Goal: Task Accomplishment & Management: Manage account settings

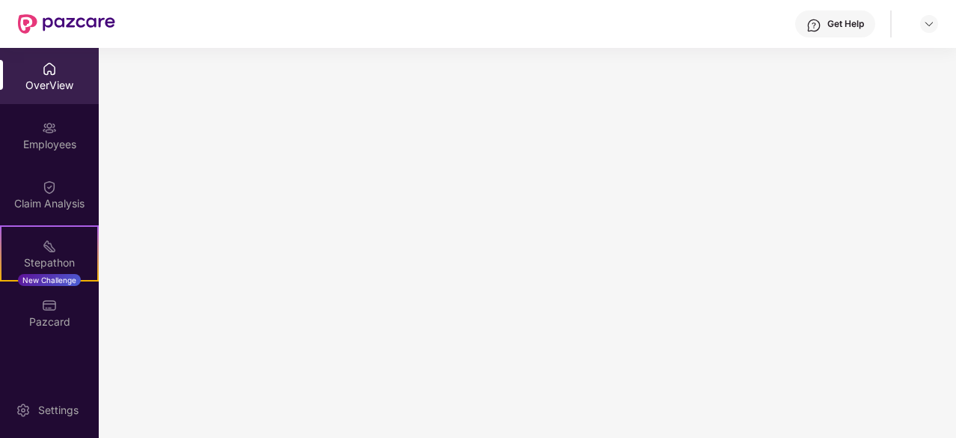
click at [63, 67] on div "OverView" at bounding box center [49, 76] width 99 height 56
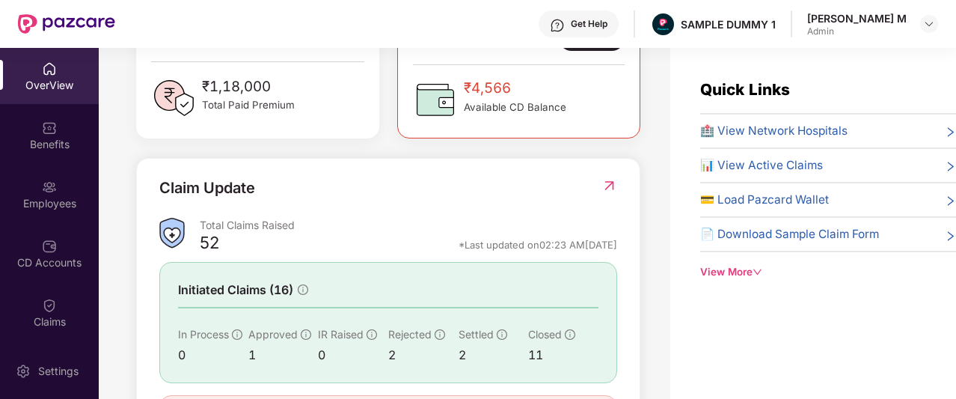
scroll to position [451, 0]
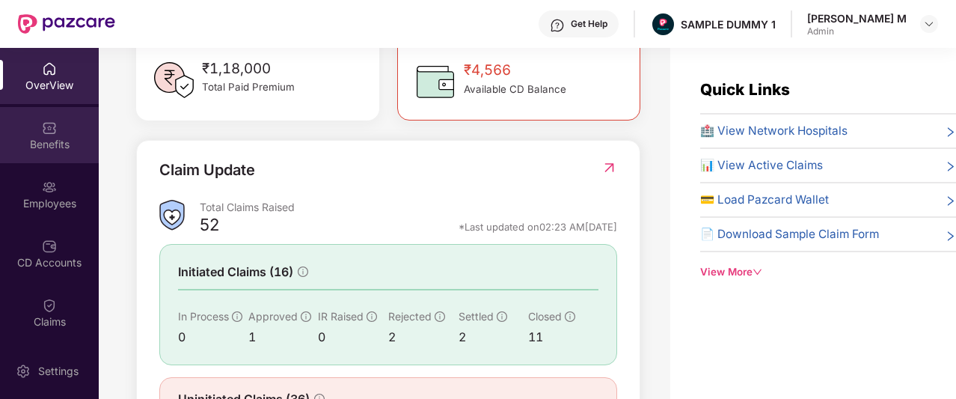
click at [55, 146] on div "Benefits" at bounding box center [49, 144] width 99 height 15
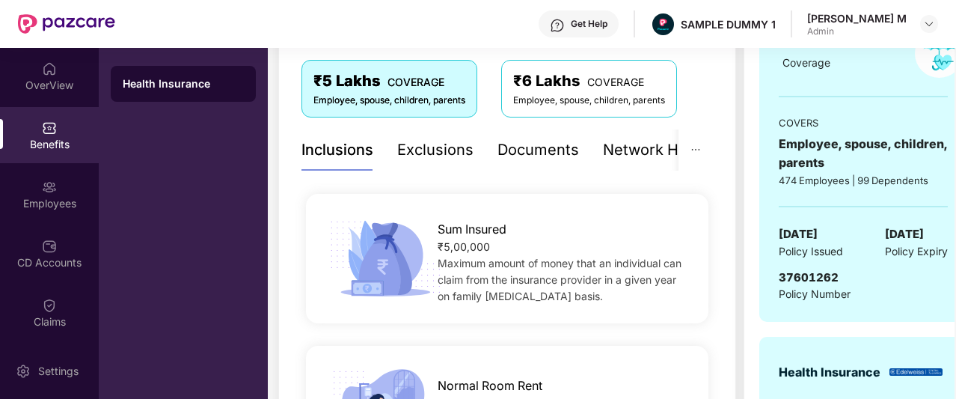
scroll to position [248, 0]
click at [419, 157] on div "Exclusions" at bounding box center [435, 150] width 76 height 23
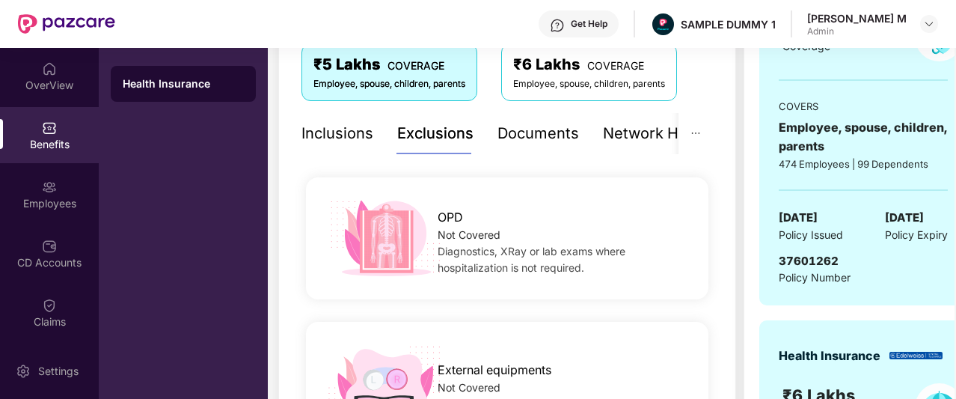
scroll to position [273, 0]
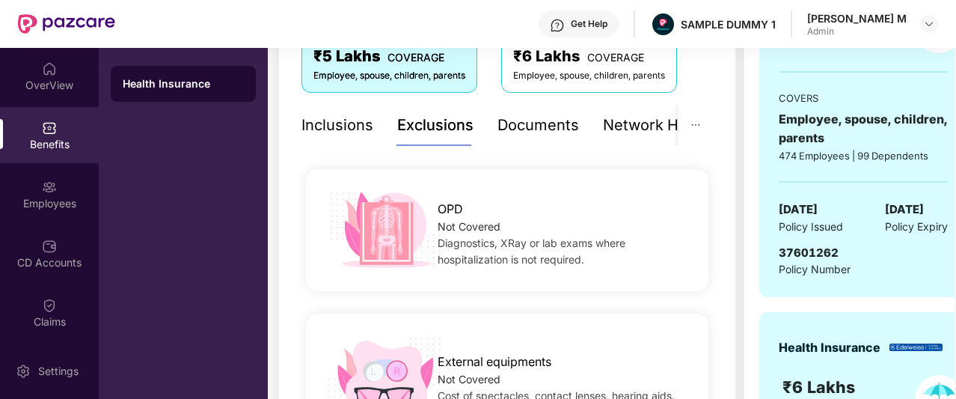
click at [519, 122] on div "Documents" at bounding box center [539, 125] width 82 height 23
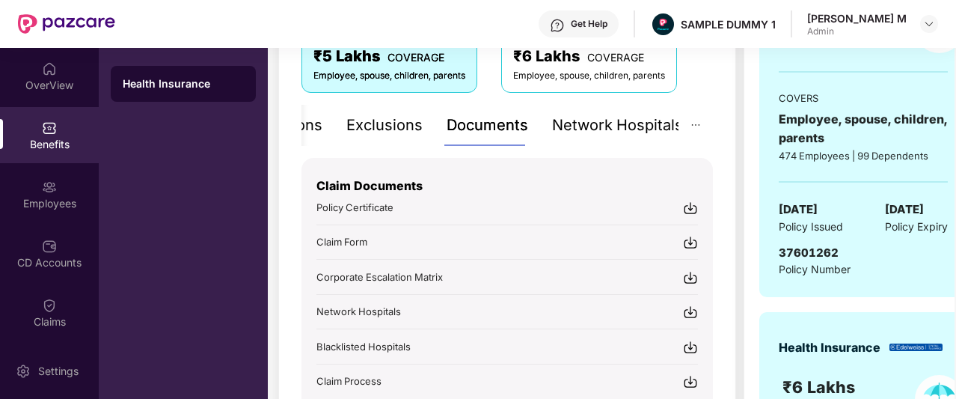
click at [629, 132] on div "Network Hospitals" at bounding box center [617, 125] width 131 height 23
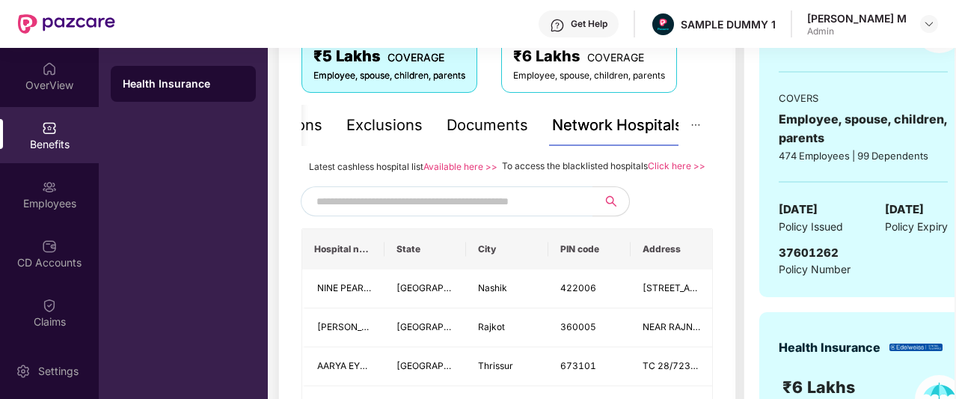
click at [375, 212] on input "text" at bounding box center [445, 201] width 256 height 22
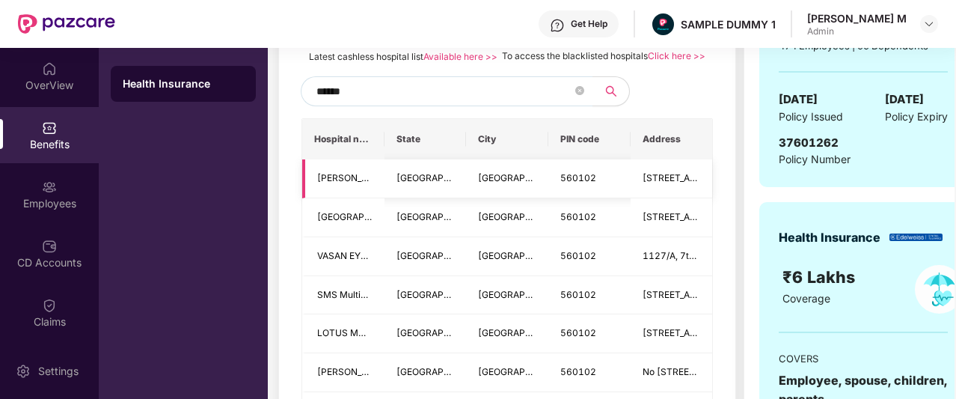
scroll to position [382, 0]
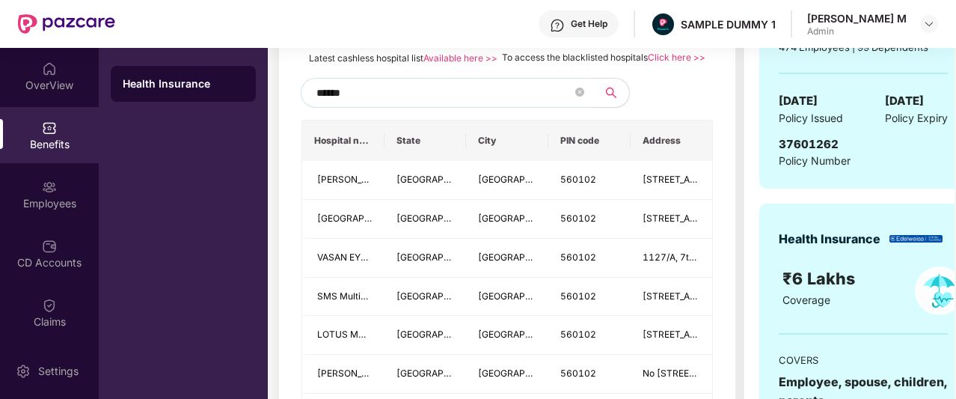
type input "******"
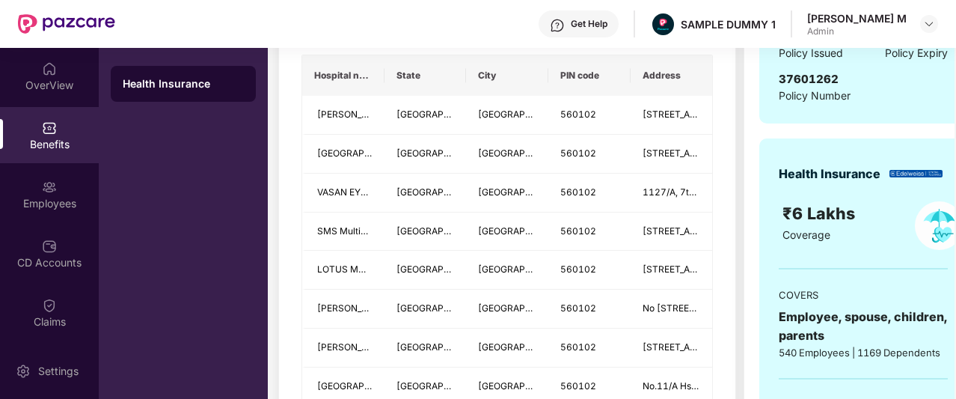
scroll to position [447, 0]
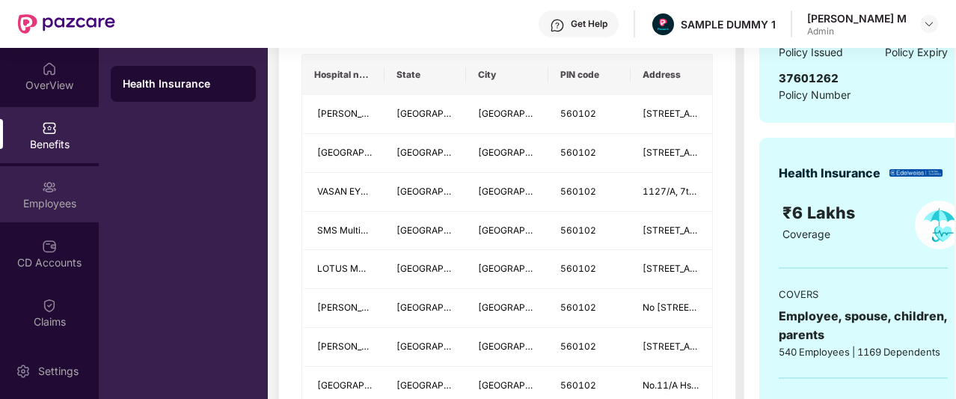
click at [51, 192] on img at bounding box center [49, 187] width 15 height 15
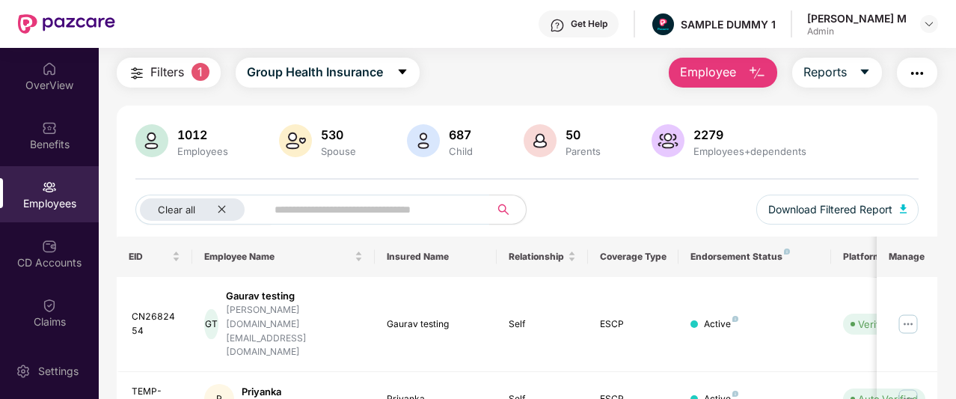
scroll to position [42, 0]
click at [726, 76] on span "Employee" at bounding box center [708, 73] width 56 height 19
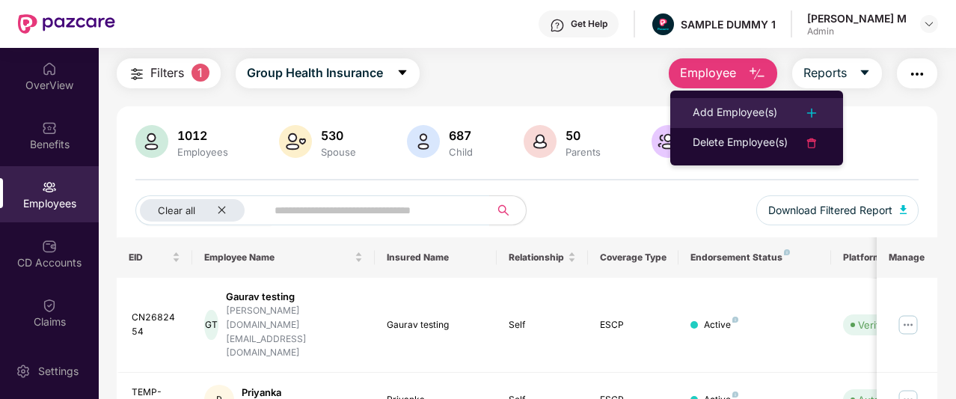
click at [700, 112] on div "Add Employee(s)" at bounding box center [735, 113] width 85 height 18
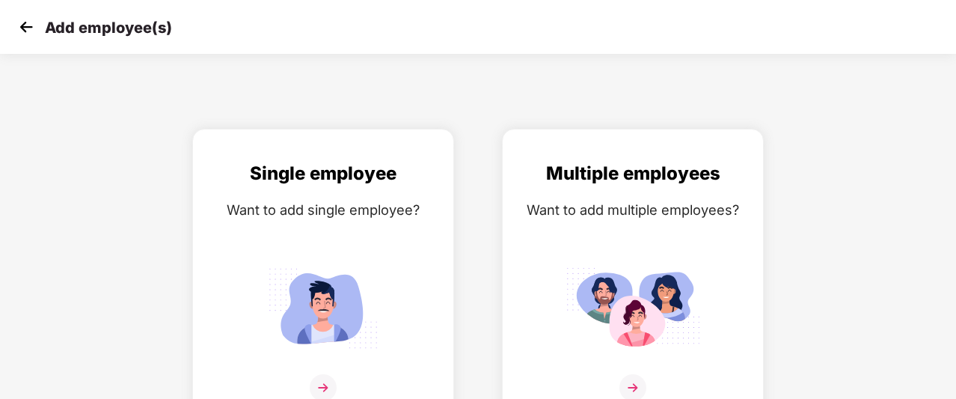
scroll to position [24, 0]
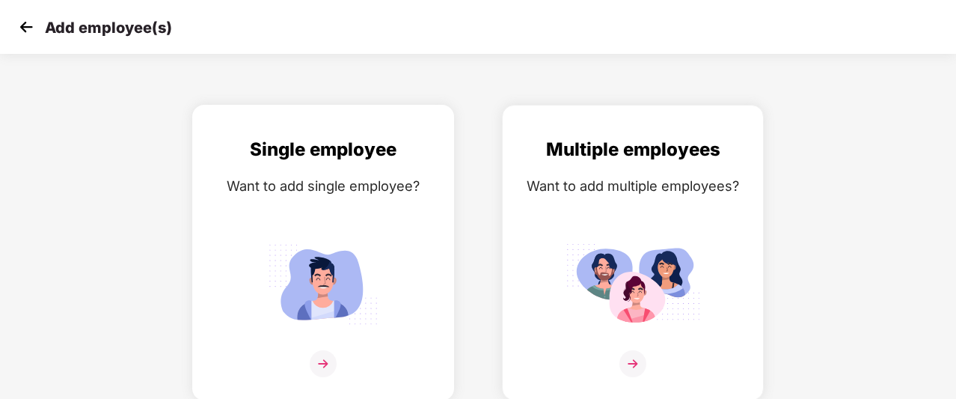
click at [370, 249] on img at bounding box center [323, 284] width 135 height 94
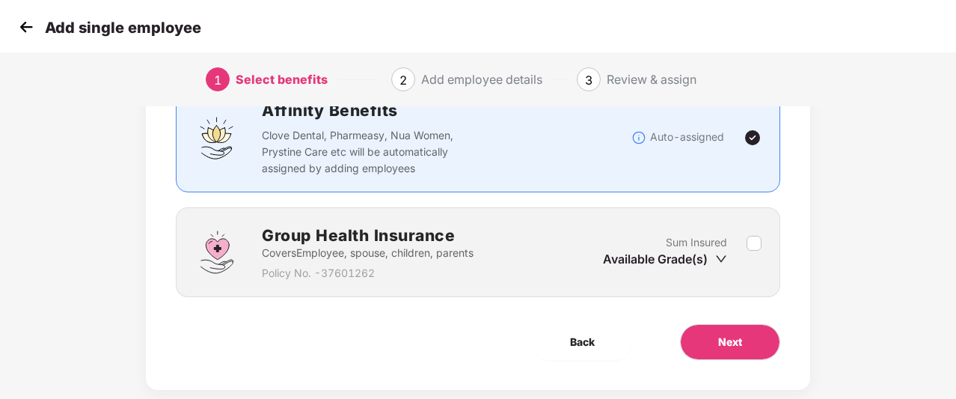
scroll to position [133, 0]
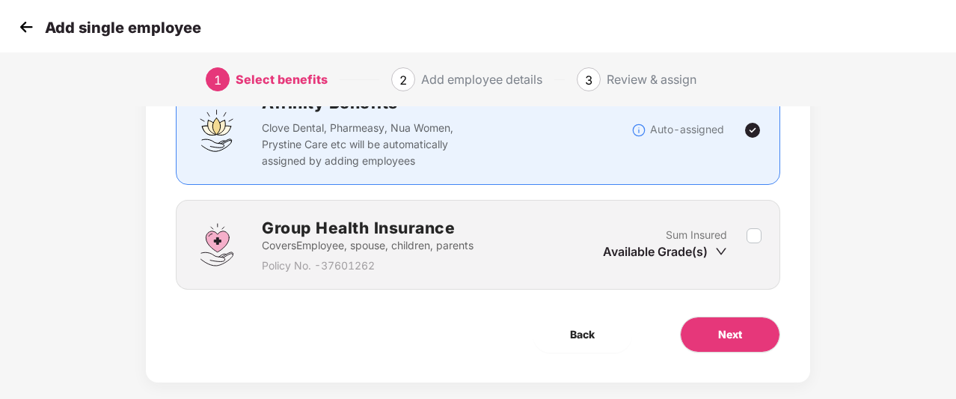
click at [678, 239] on p "Sum Insured" at bounding box center [696, 235] width 61 height 16
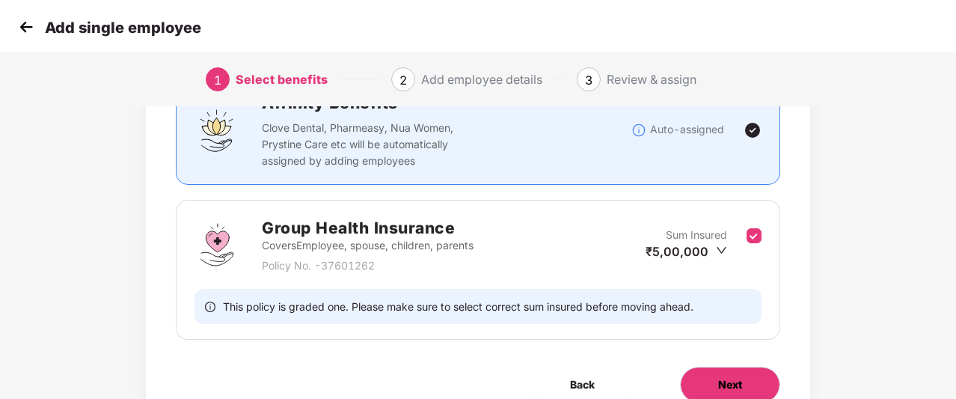
click at [685, 385] on button "Next" at bounding box center [730, 385] width 100 height 36
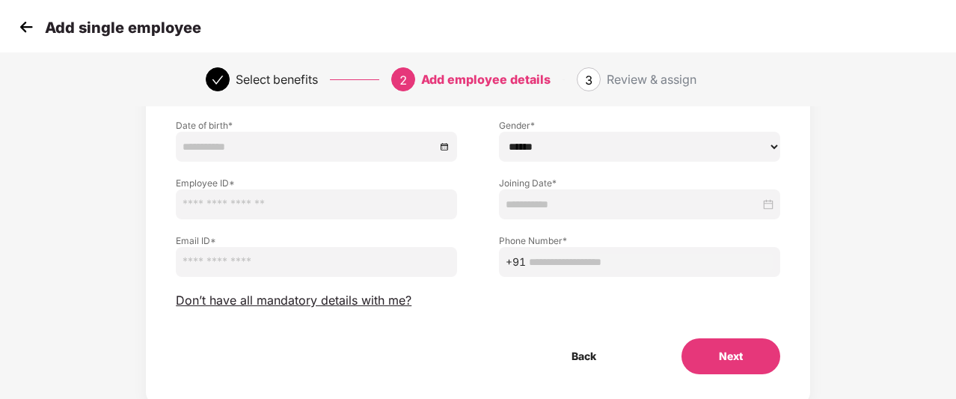
scroll to position [168, 0]
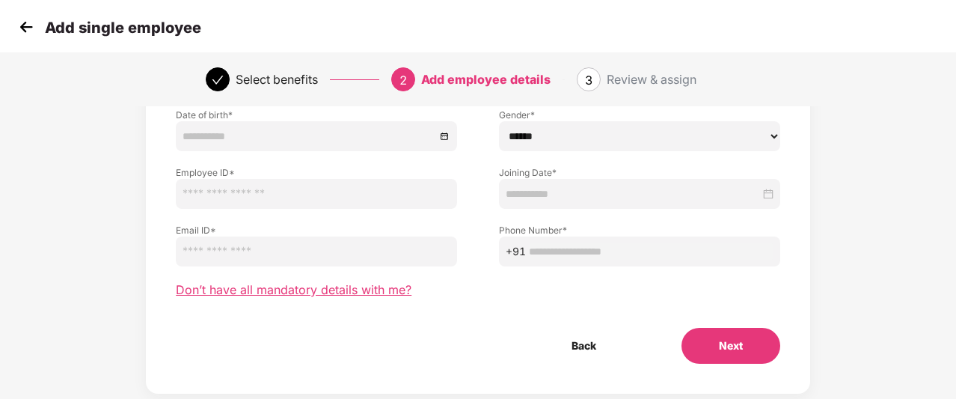
click at [386, 285] on span "Don’t have all mandatory details with me?" at bounding box center [294, 290] width 236 height 16
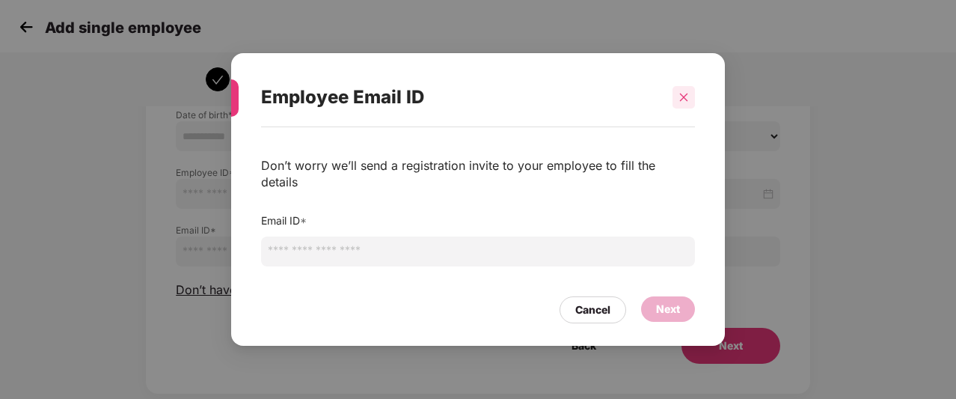
click at [676, 107] on div at bounding box center [684, 97] width 22 height 22
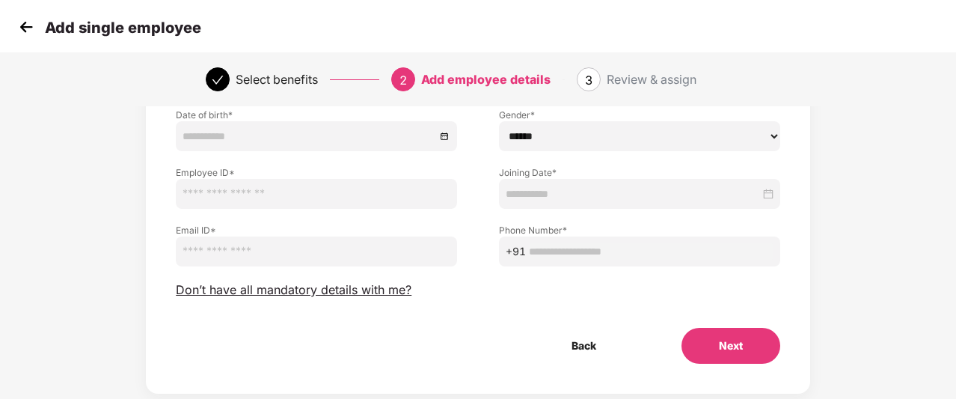
click at [28, 23] on img at bounding box center [26, 27] width 22 height 22
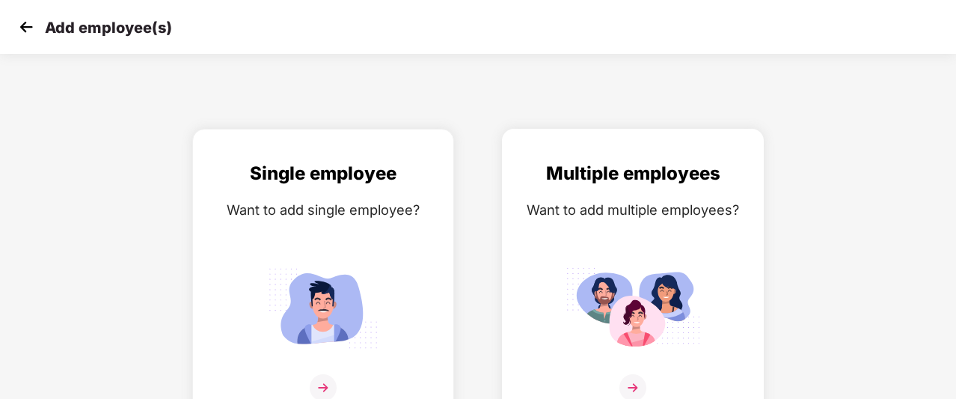
click at [554, 173] on div "Multiple employees" at bounding box center [633, 173] width 230 height 28
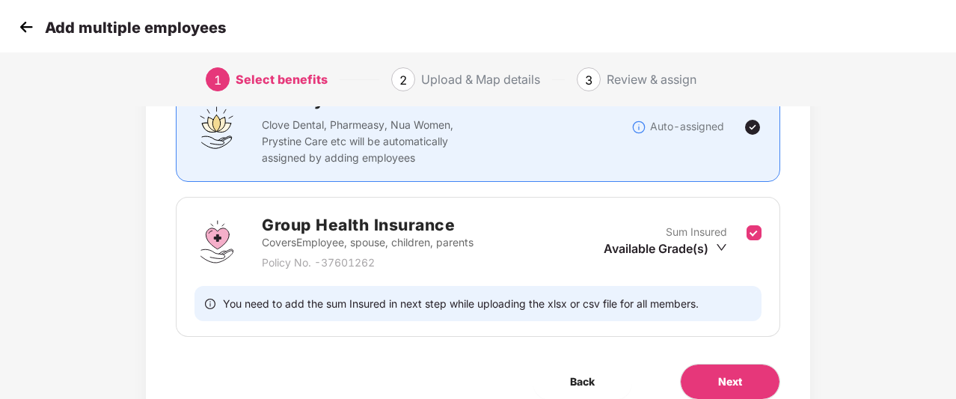
scroll to position [138, 0]
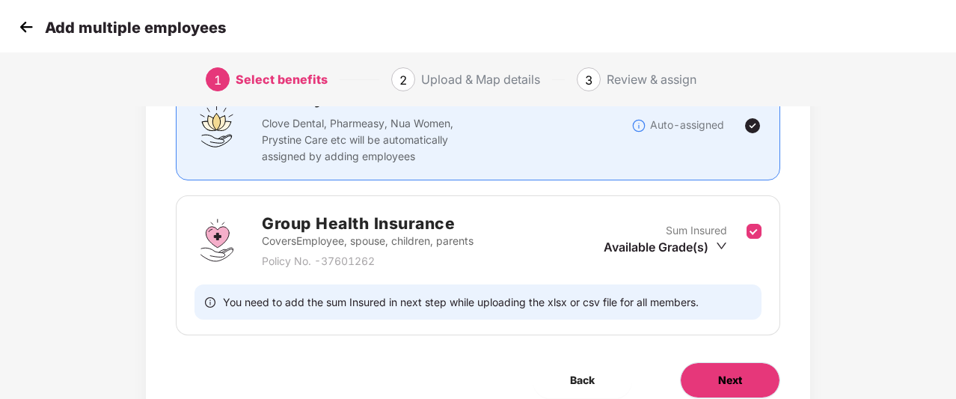
click at [690, 364] on button "Next" at bounding box center [730, 380] width 100 height 36
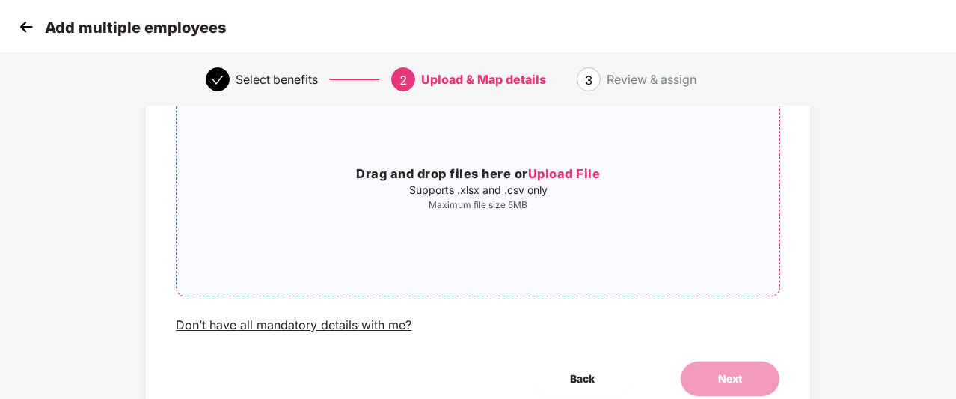
scroll to position [136, 0]
click at [337, 326] on div "Don’t have all mandatory details with me?" at bounding box center [294, 326] width 236 height 16
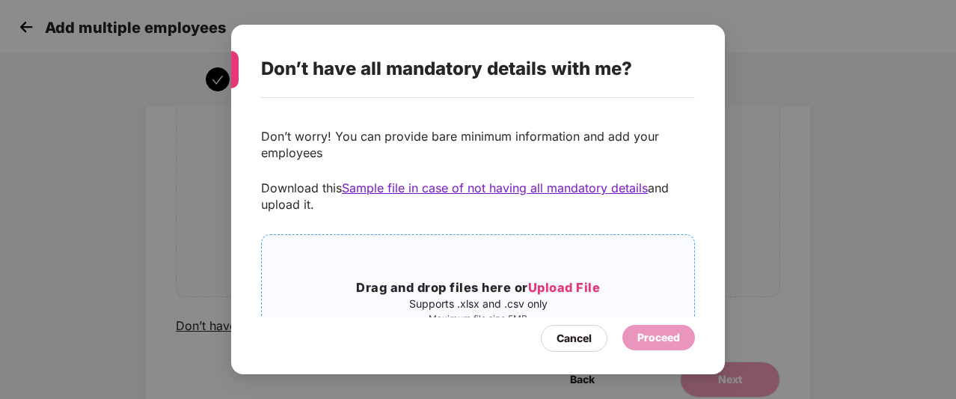
scroll to position [73, 0]
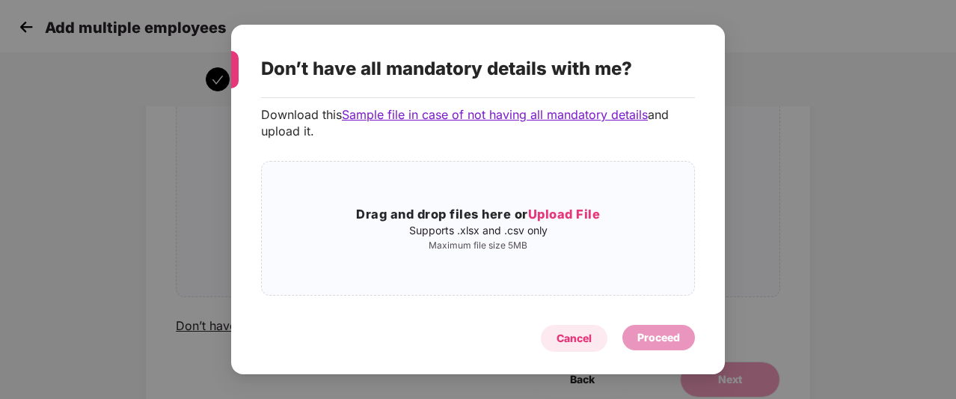
click at [578, 336] on div "Cancel" at bounding box center [574, 338] width 35 height 16
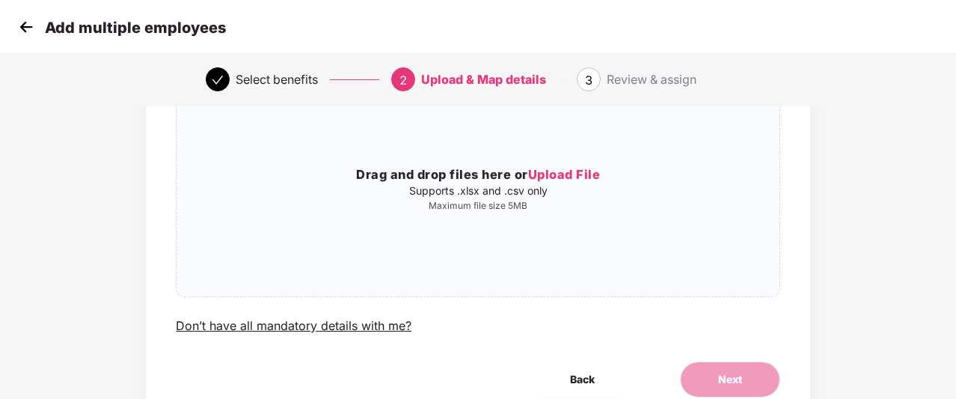
click at [19, 25] on img at bounding box center [26, 27] width 22 height 22
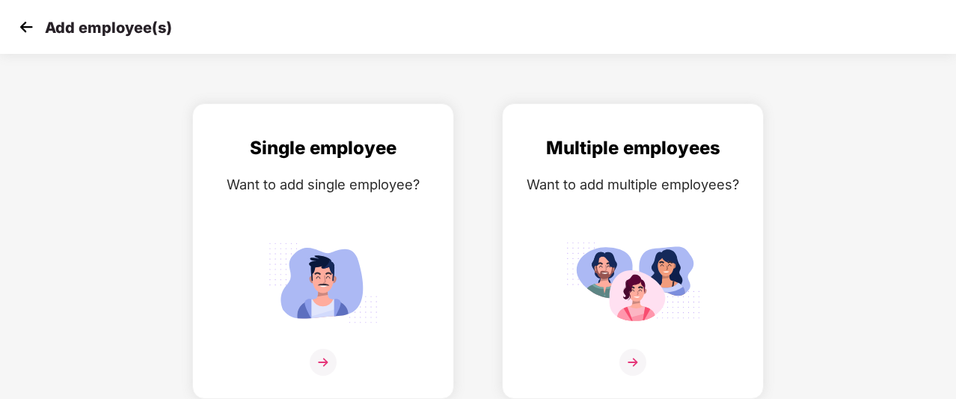
scroll to position [0, 0]
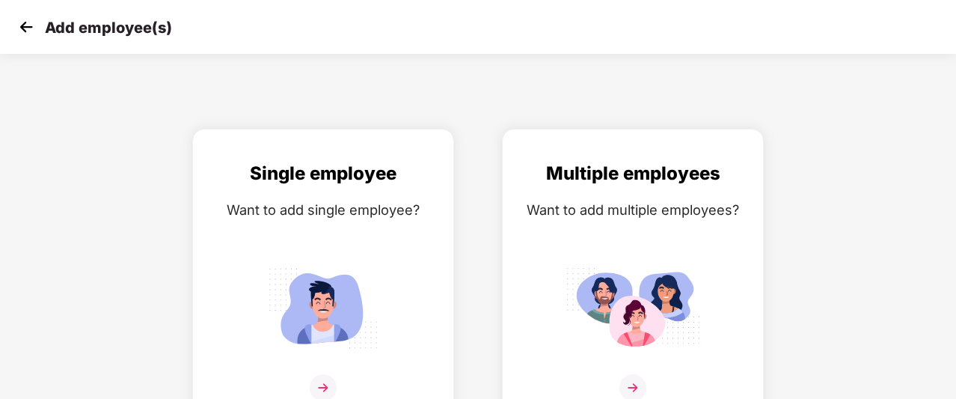
click at [19, 25] on img at bounding box center [26, 27] width 22 height 22
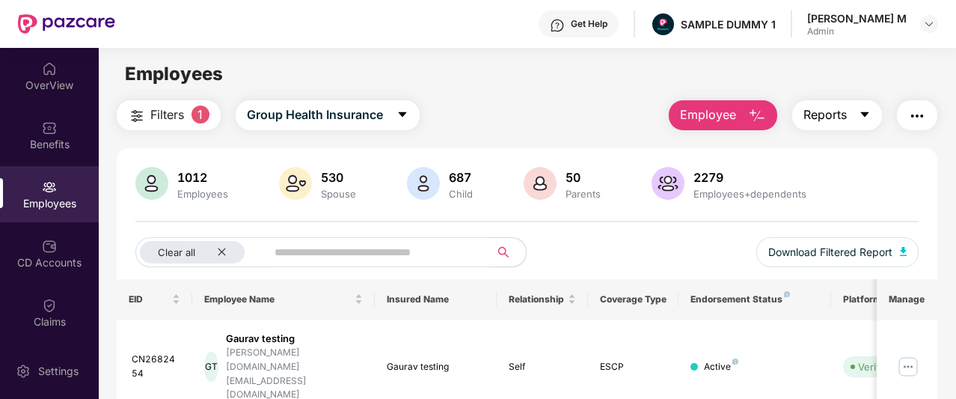
click at [825, 112] on span "Reports" at bounding box center [825, 115] width 43 height 19
click at [923, 120] on img "button" at bounding box center [917, 116] width 18 height 18
click at [551, 78] on div "Employees" at bounding box center [527, 74] width 857 height 28
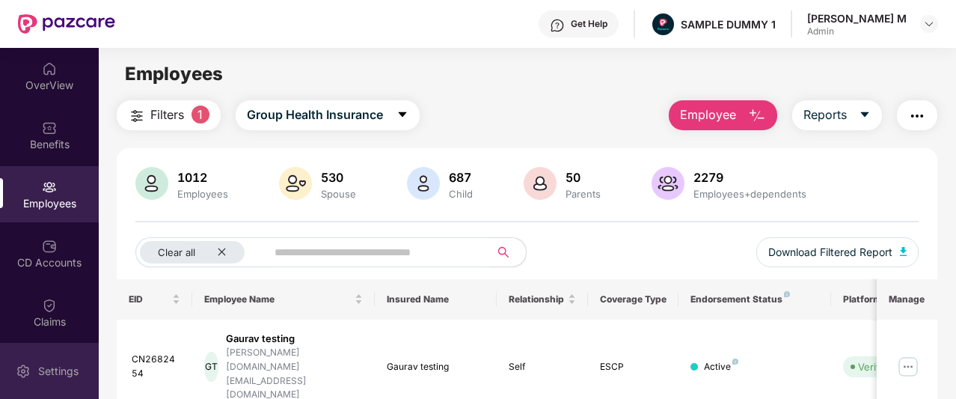
click at [36, 357] on div "Settings" at bounding box center [49, 371] width 99 height 56
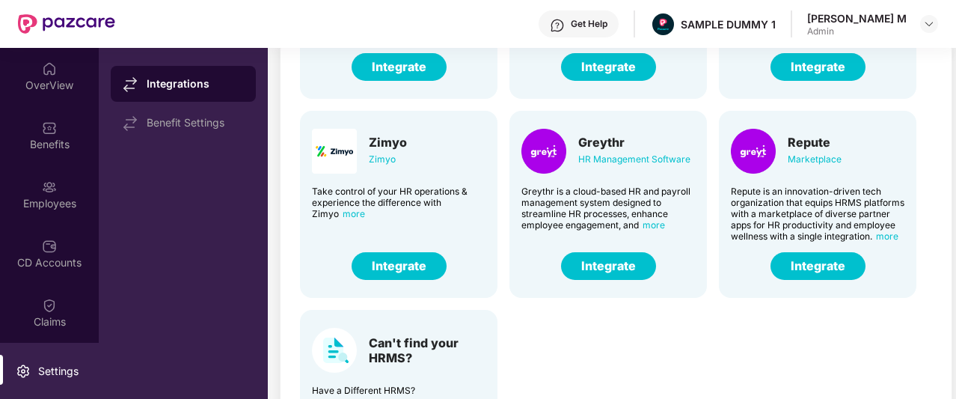
scroll to position [141, 0]
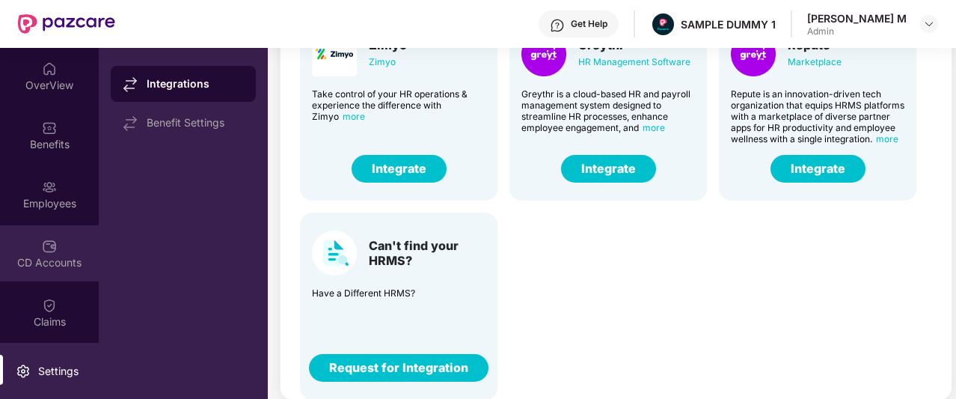
click at [53, 234] on div "CD Accounts" at bounding box center [49, 253] width 99 height 56
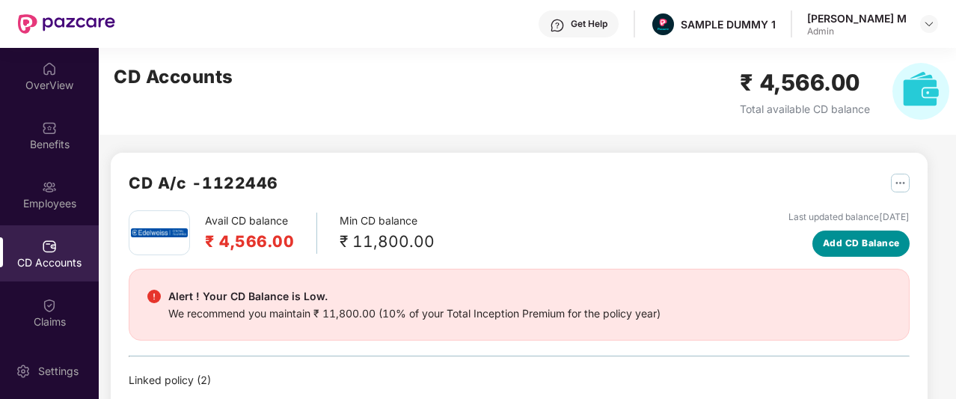
click at [867, 239] on span "Add CD Balance" at bounding box center [861, 243] width 77 height 14
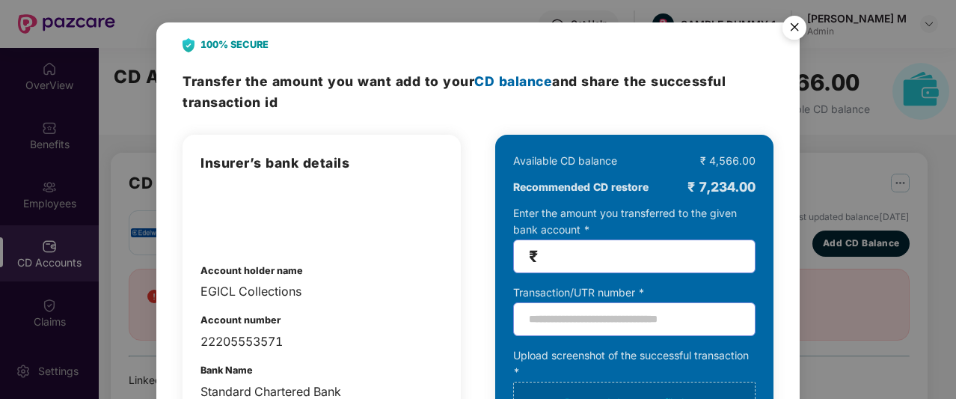
click at [805, 28] on img "Close" at bounding box center [795, 30] width 42 height 42
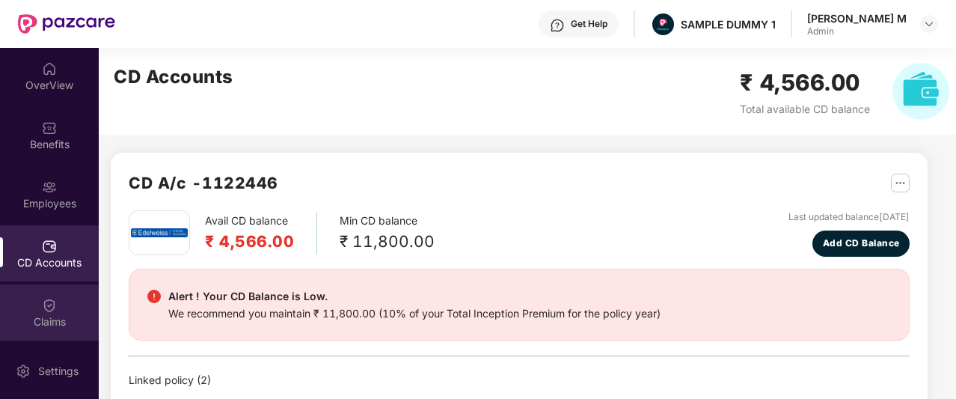
click at [47, 318] on div "Claims" at bounding box center [49, 321] width 99 height 15
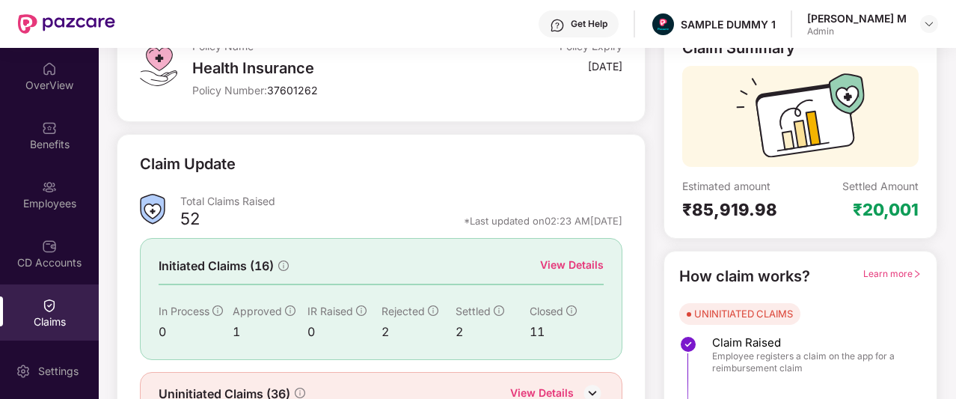
scroll to position [115, 0]
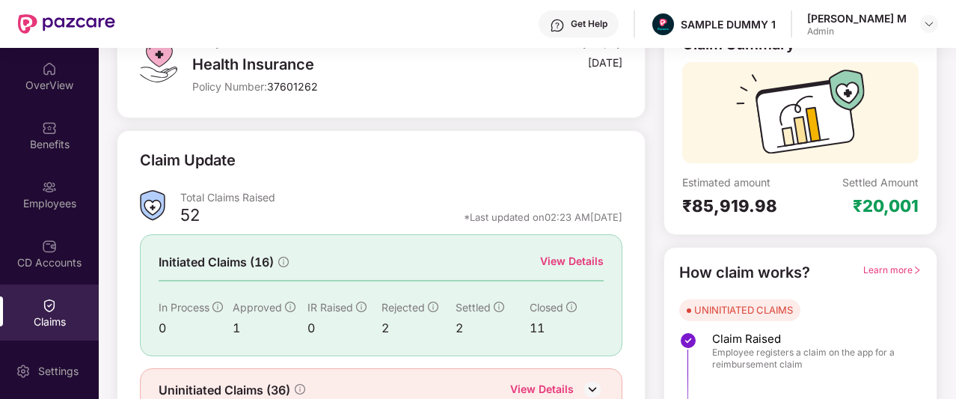
click at [571, 260] on div "View Details" at bounding box center [572, 261] width 64 height 16
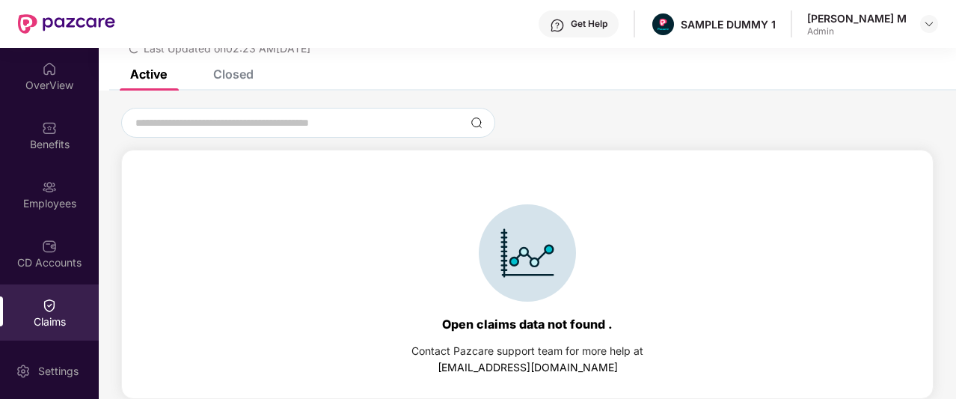
click at [226, 73] on div "Closed" at bounding box center [233, 74] width 40 height 15
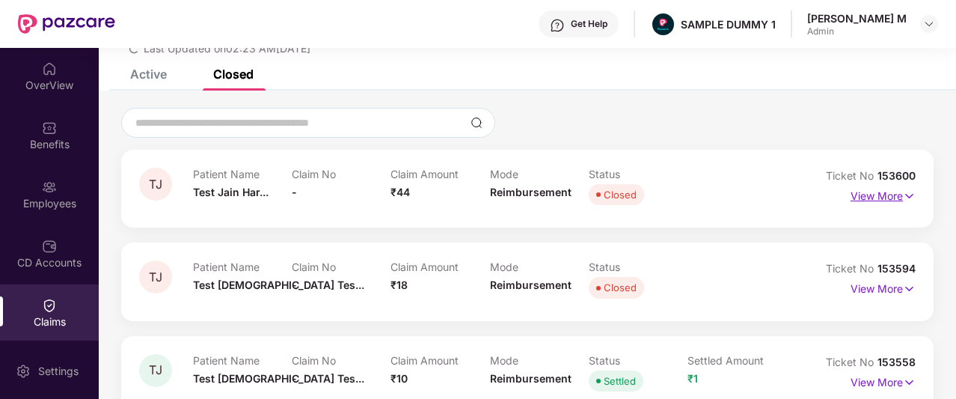
click at [857, 198] on p "View More" at bounding box center [883, 194] width 65 height 20
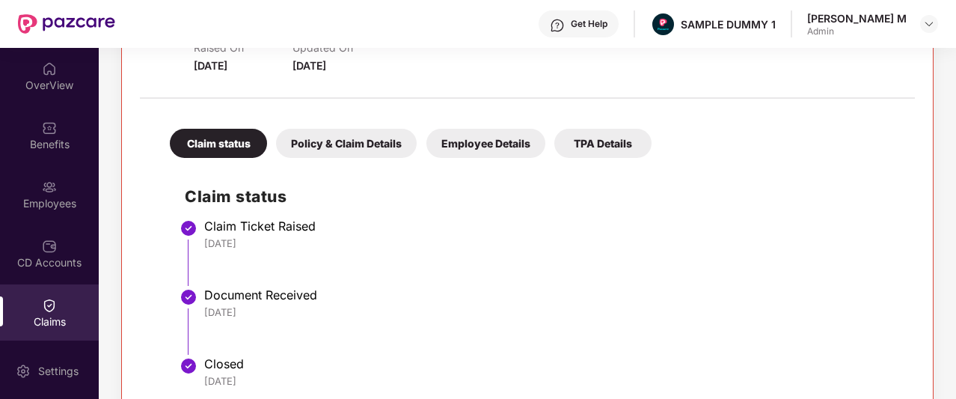
scroll to position [251, 0]
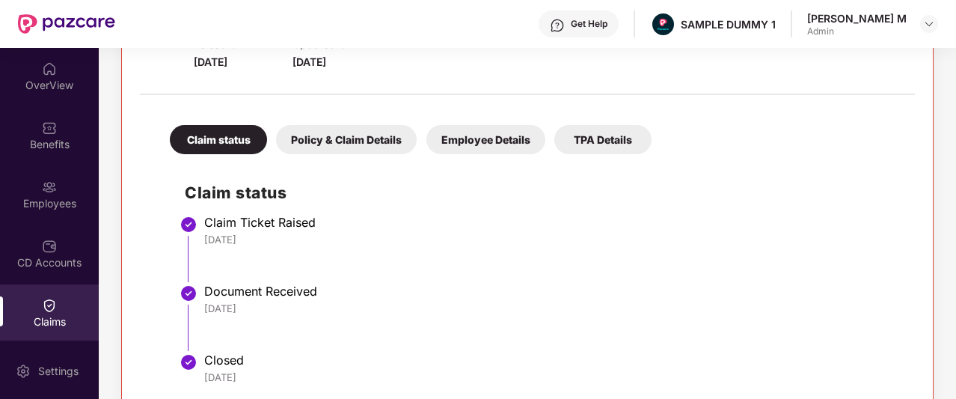
click at [334, 132] on div "Policy & Claim Details" at bounding box center [346, 139] width 141 height 29
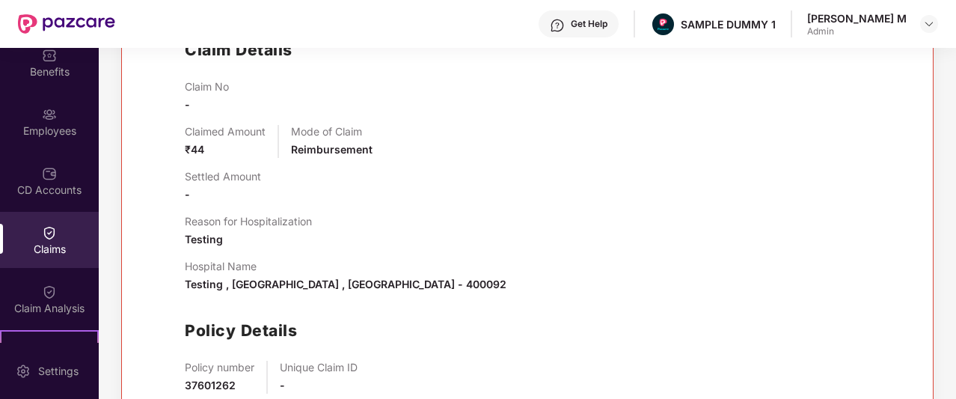
scroll to position [73, 0]
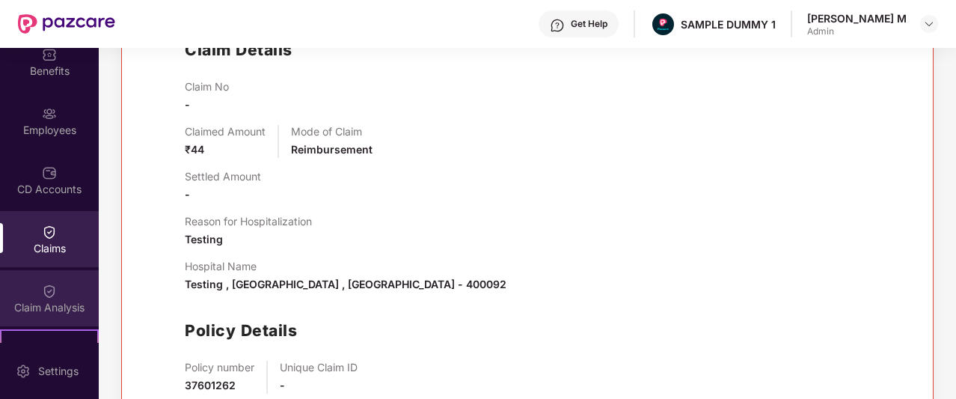
click at [22, 302] on div "Claim Analysis" at bounding box center [49, 307] width 99 height 15
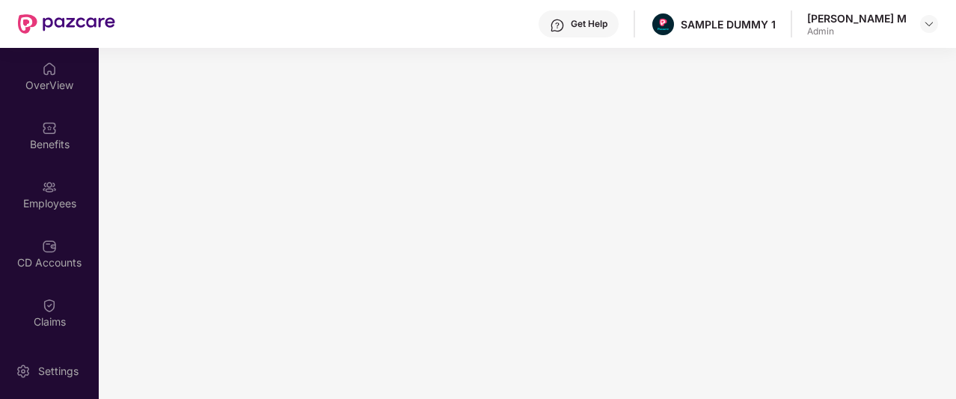
click at [565, 24] on img at bounding box center [557, 25] width 15 height 15
